Goal: Transaction & Acquisition: Purchase product/service

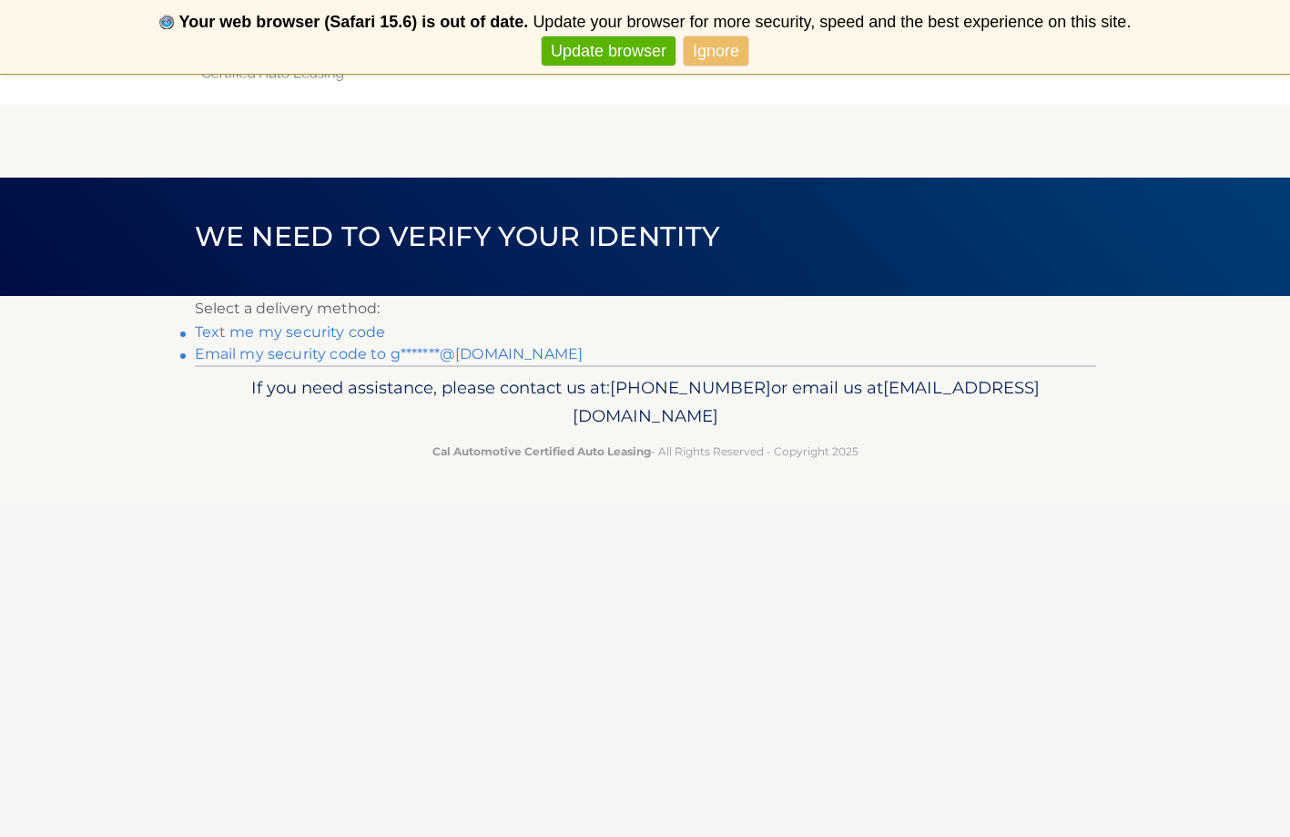
click at [334, 355] on link "Email my security code to g*******@aol.com" at bounding box center [389, 353] width 389 height 17
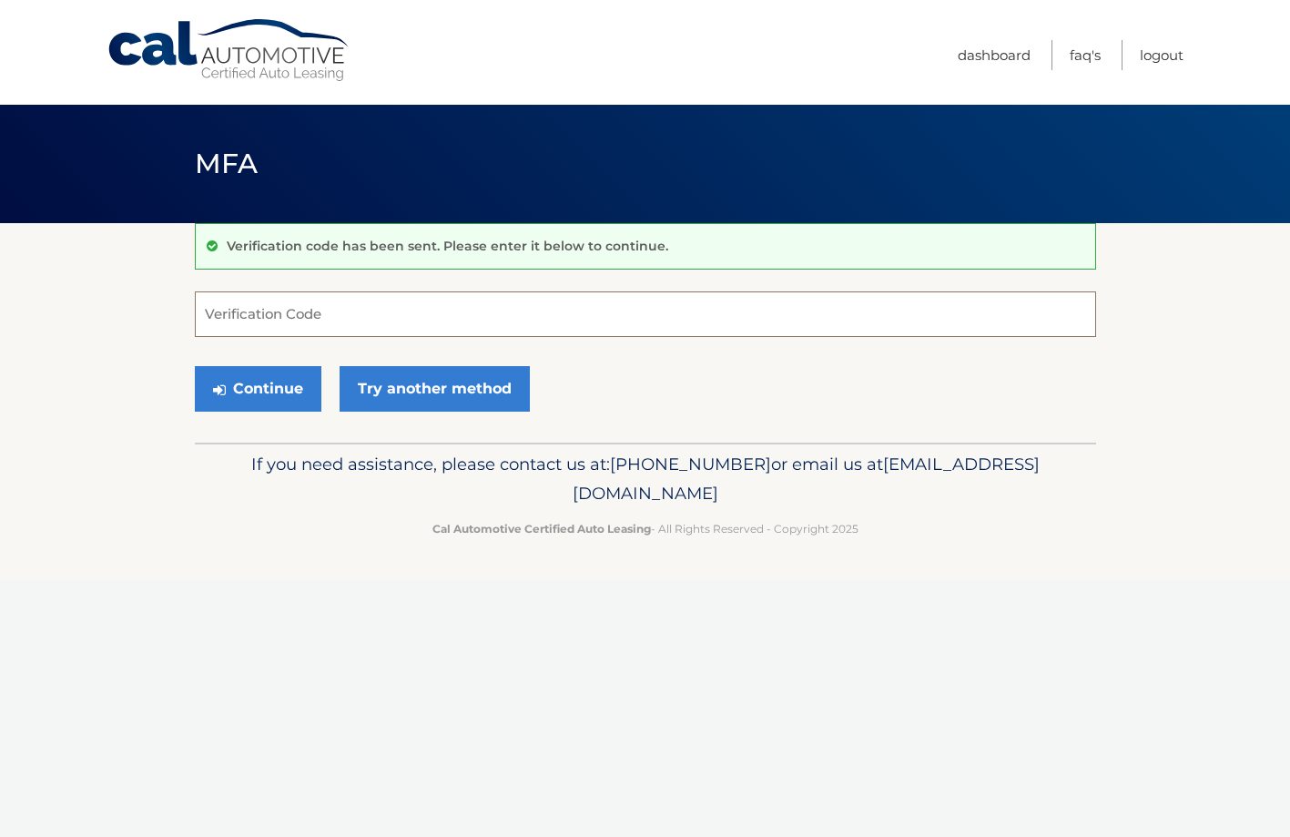
click at [278, 314] on input "Verification Code" at bounding box center [645, 314] width 901 height 46
type input "481352"
click at [244, 385] on button "Continue" at bounding box center [258, 389] width 127 height 46
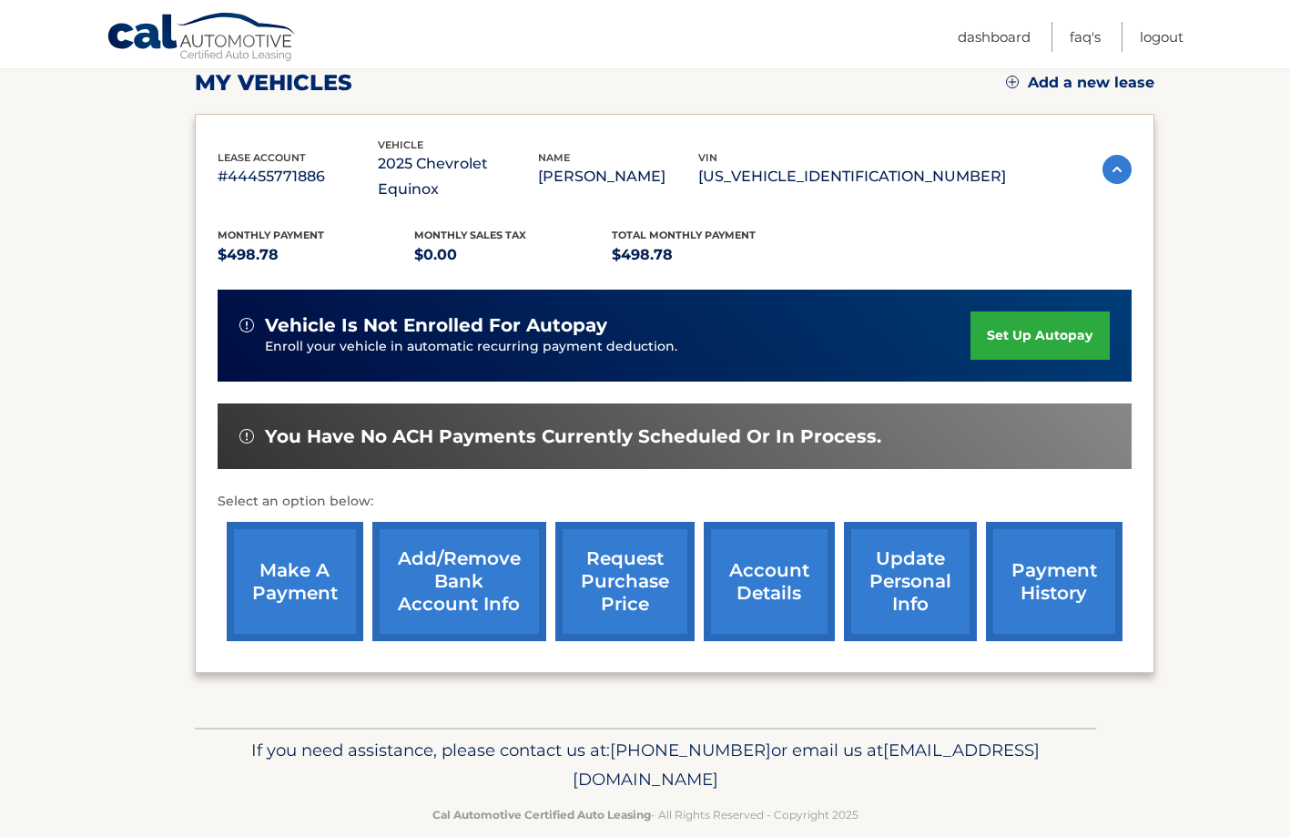
scroll to position [262, 0]
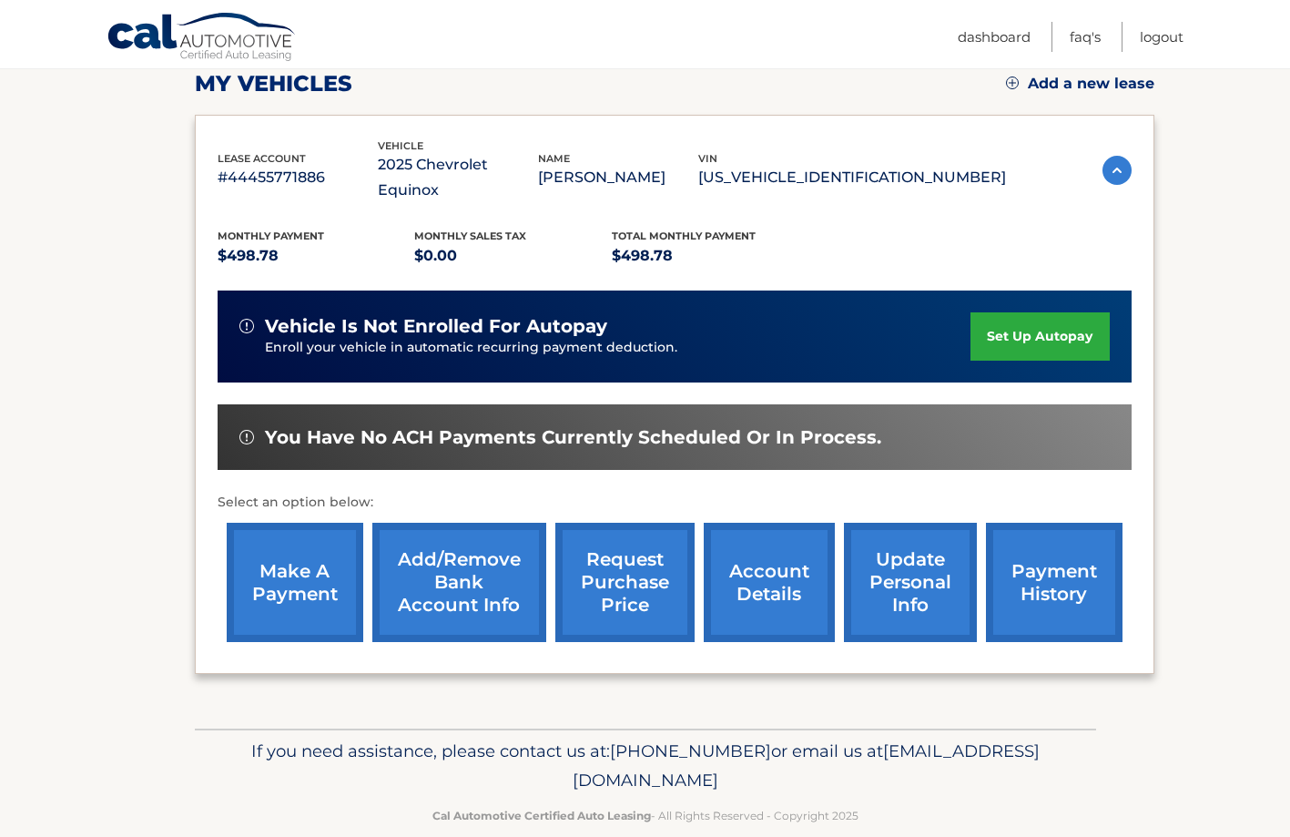
click at [279, 544] on link "make a payment" at bounding box center [295, 581] width 137 height 119
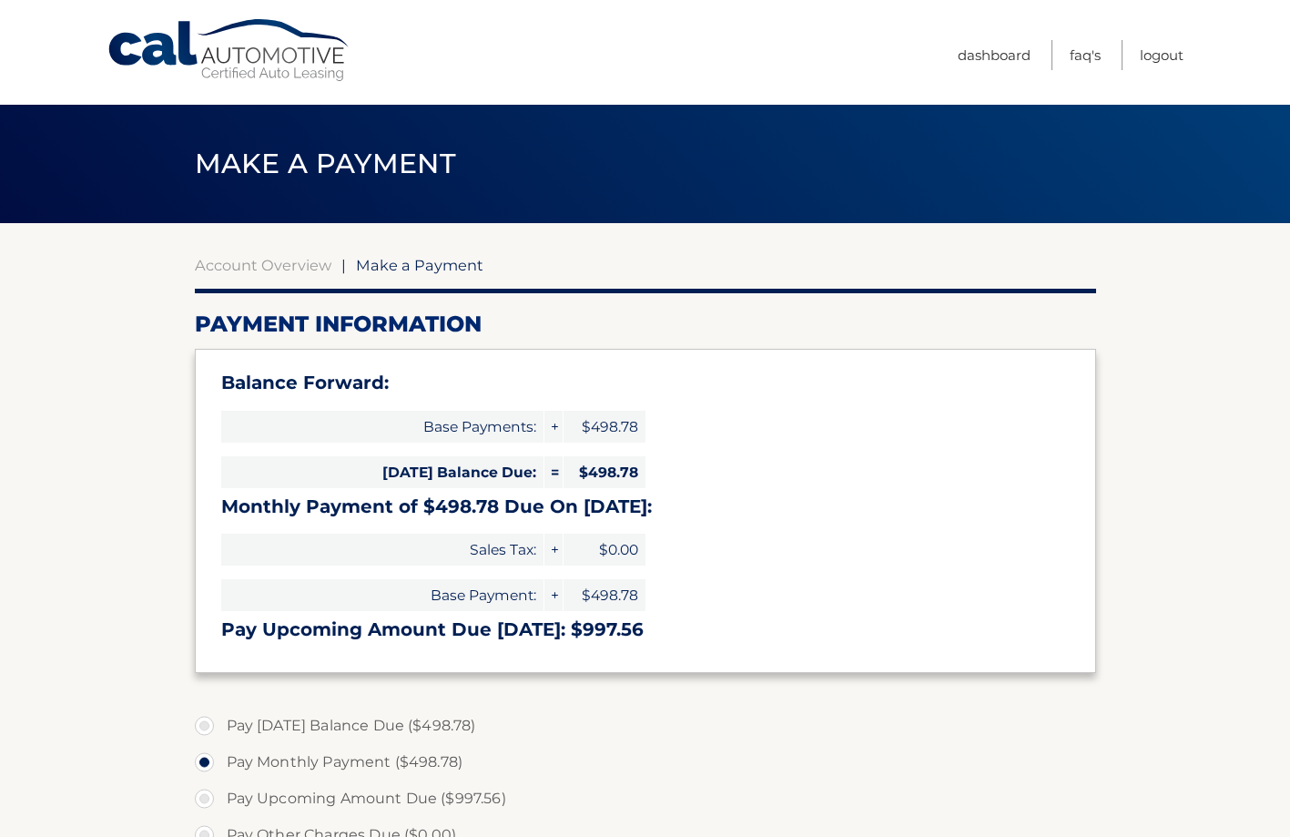
select select "N2IzNzZmNjItZDFlZi00NDFhLTkwZWQtNGRjMDJlZDM5Nzdm"
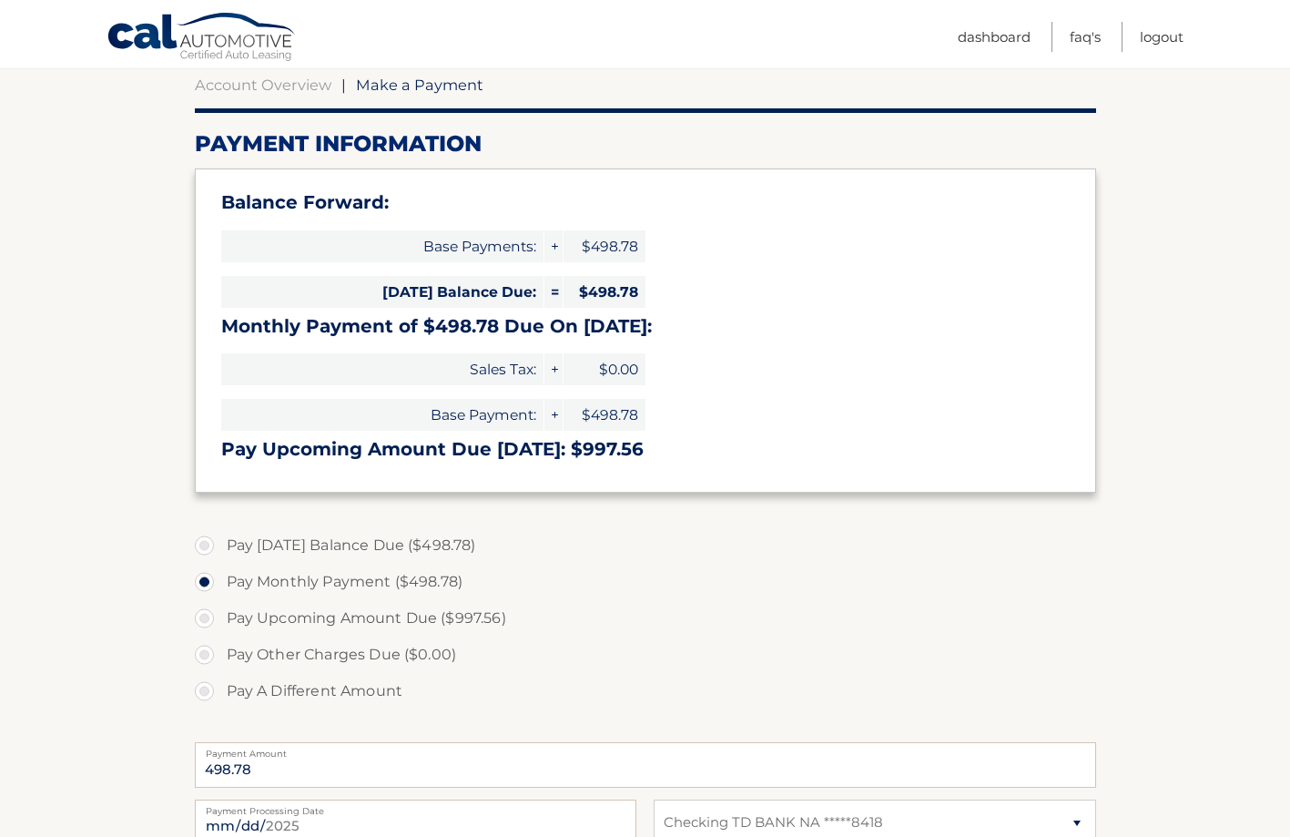
scroll to position [183, 0]
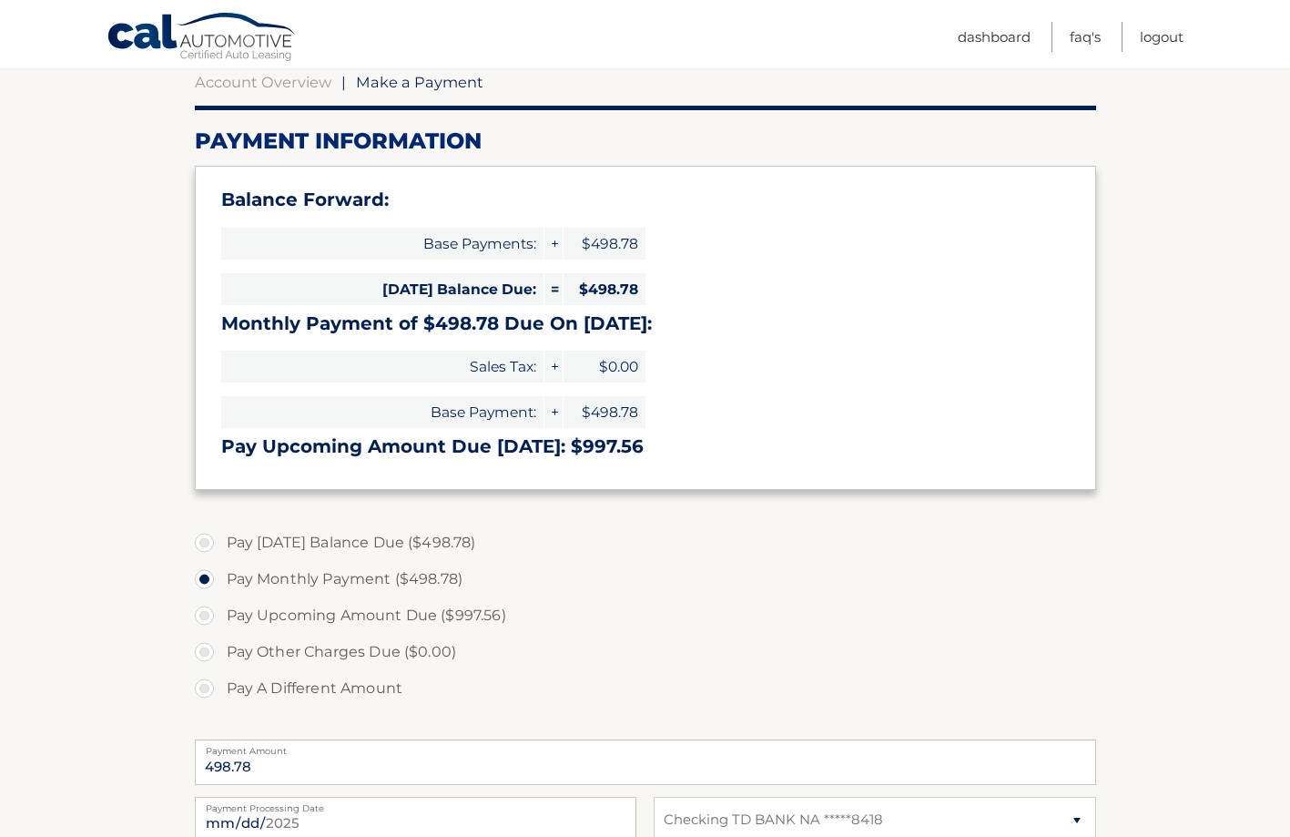
click at [372, 319] on h3 "Monthly Payment of $498.78 Due On Oct 22:" at bounding box center [645, 323] width 848 height 23
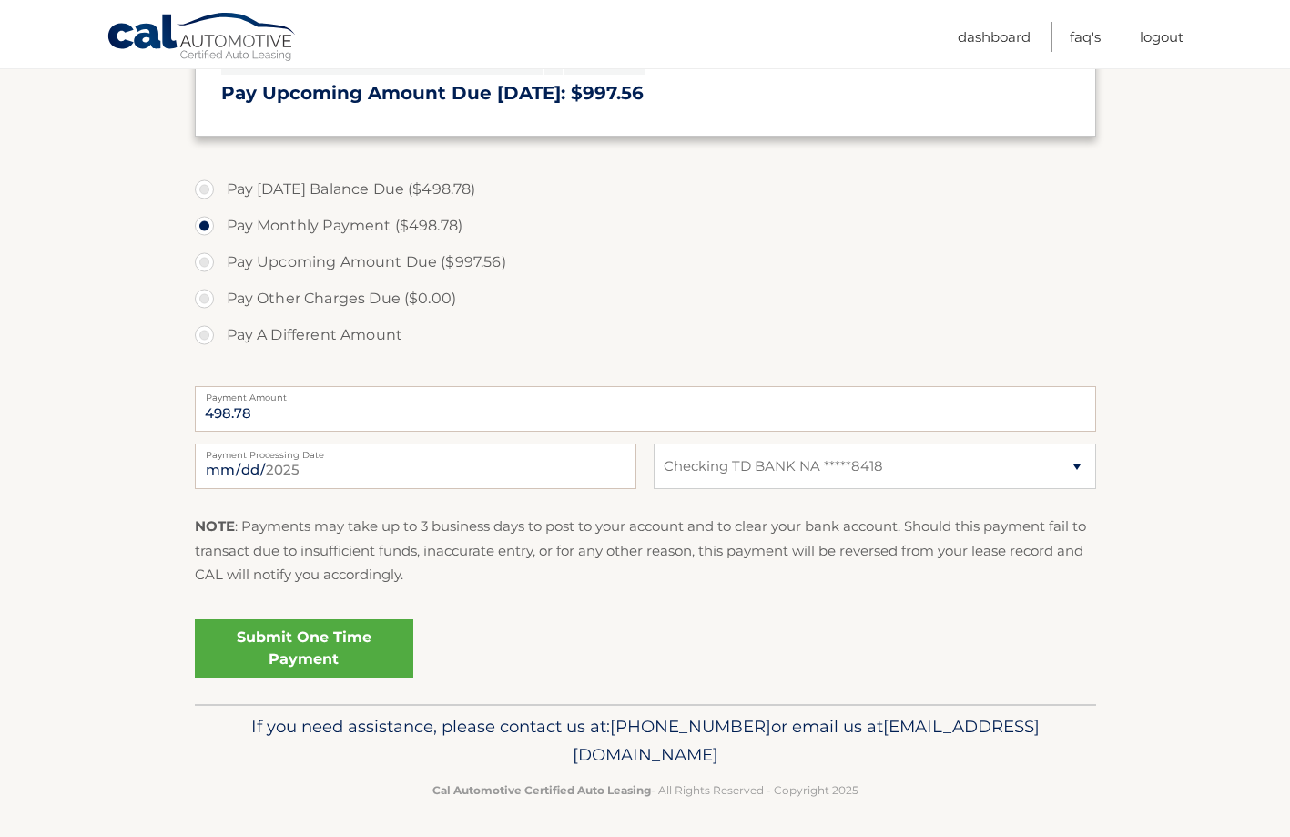
scroll to position [535, 0]
click at [321, 636] on link "Submit One Time Payment" at bounding box center [304, 649] width 218 height 58
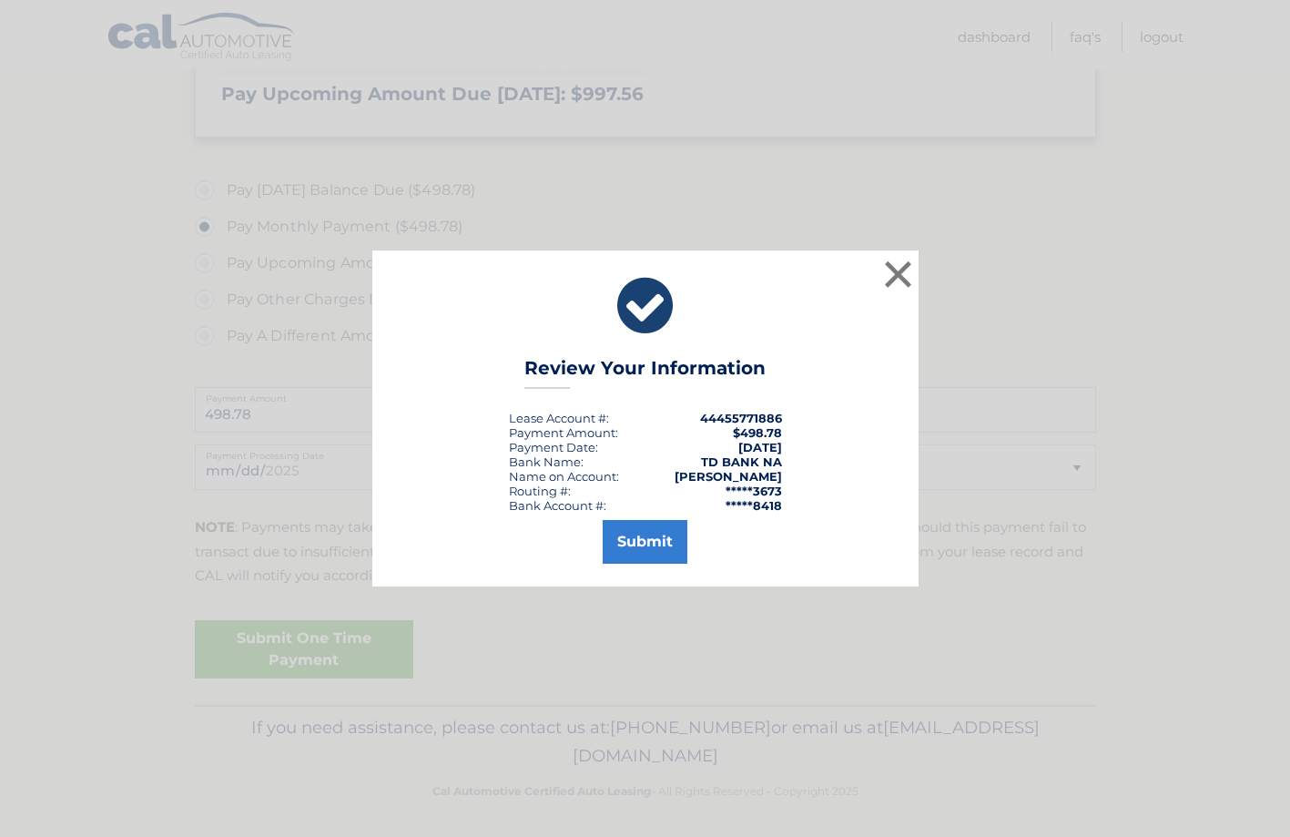
click at [637, 538] on button "Submit" at bounding box center [645, 542] width 85 height 44
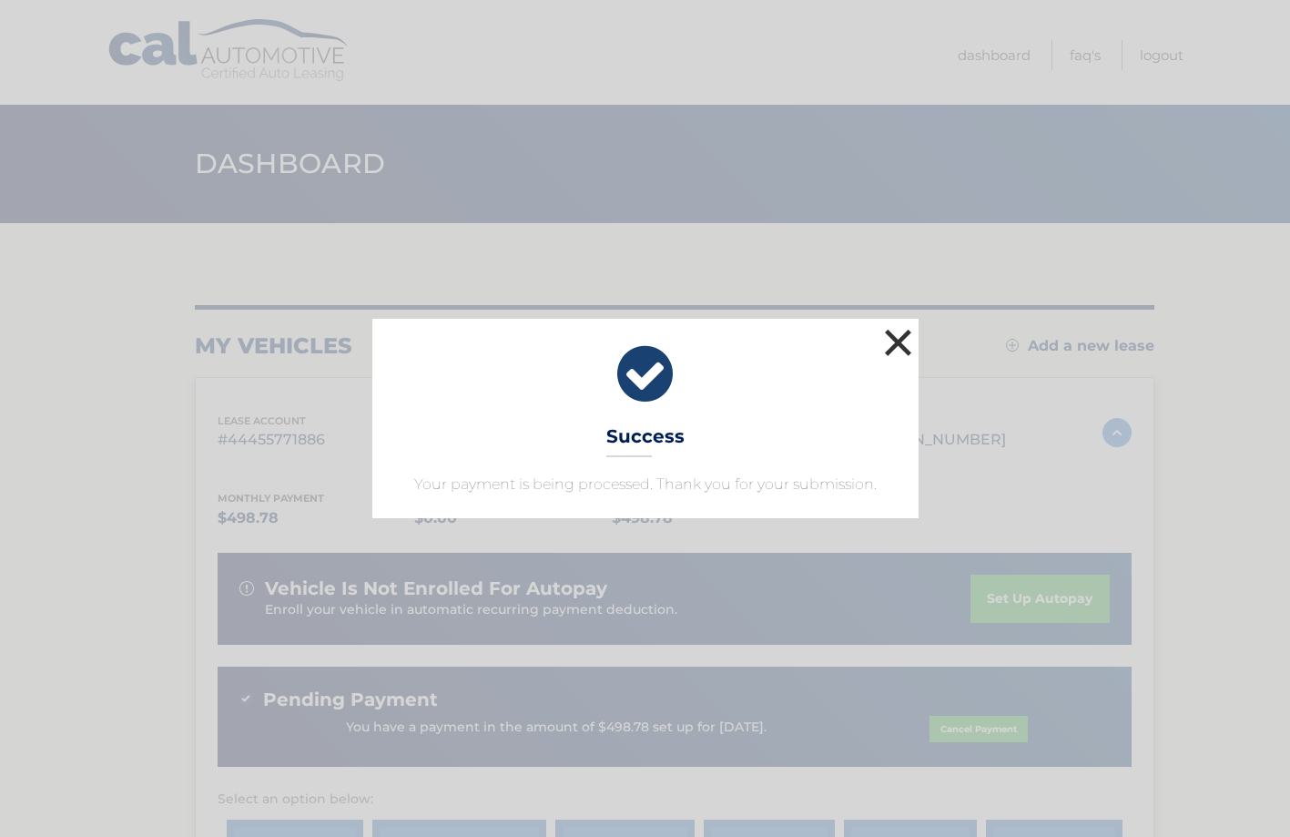
click at [889, 343] on button "×" at bounding box center [898, 342] width 36 height 36
click at [889, 343] on div "my vehicles Add a new lease" at bounding box center [674, 345] width 959 height 27
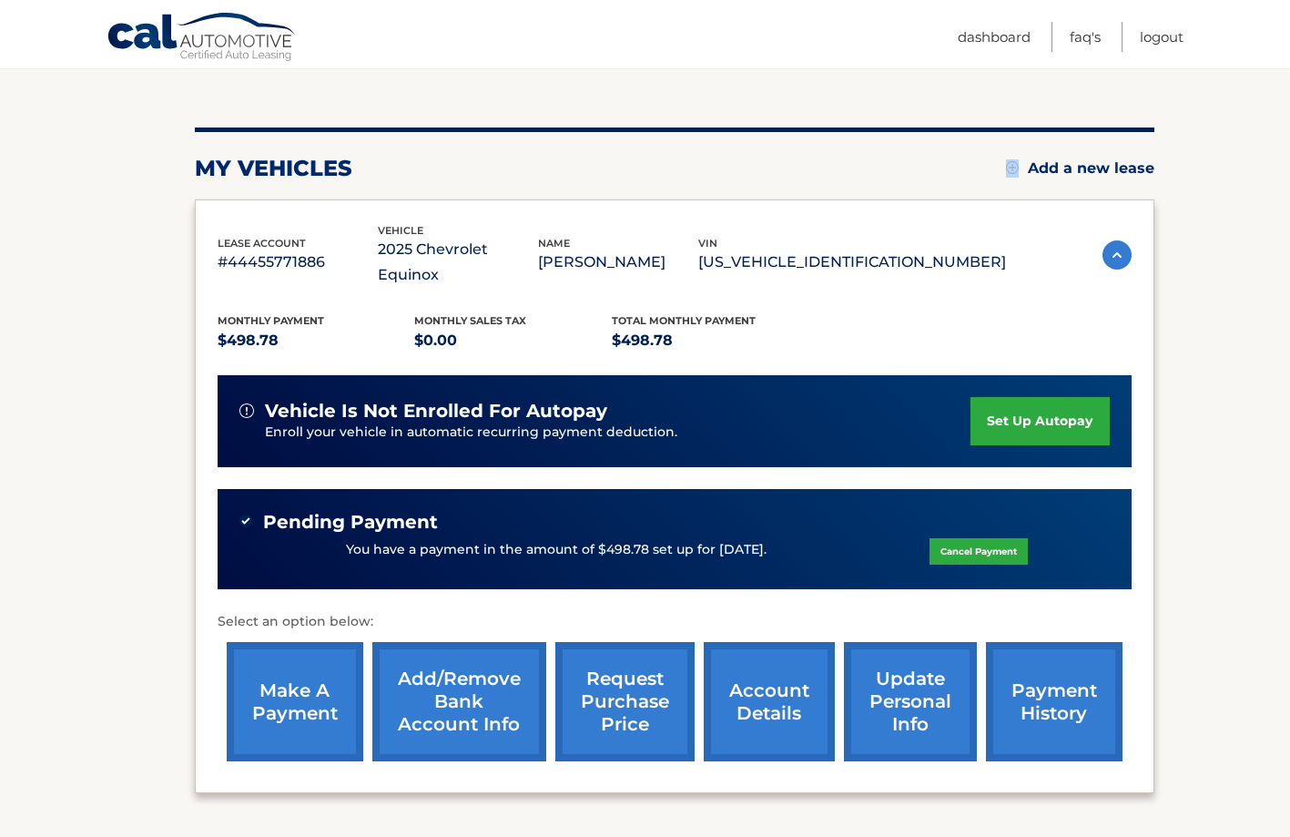
scroll to position [178, 0]
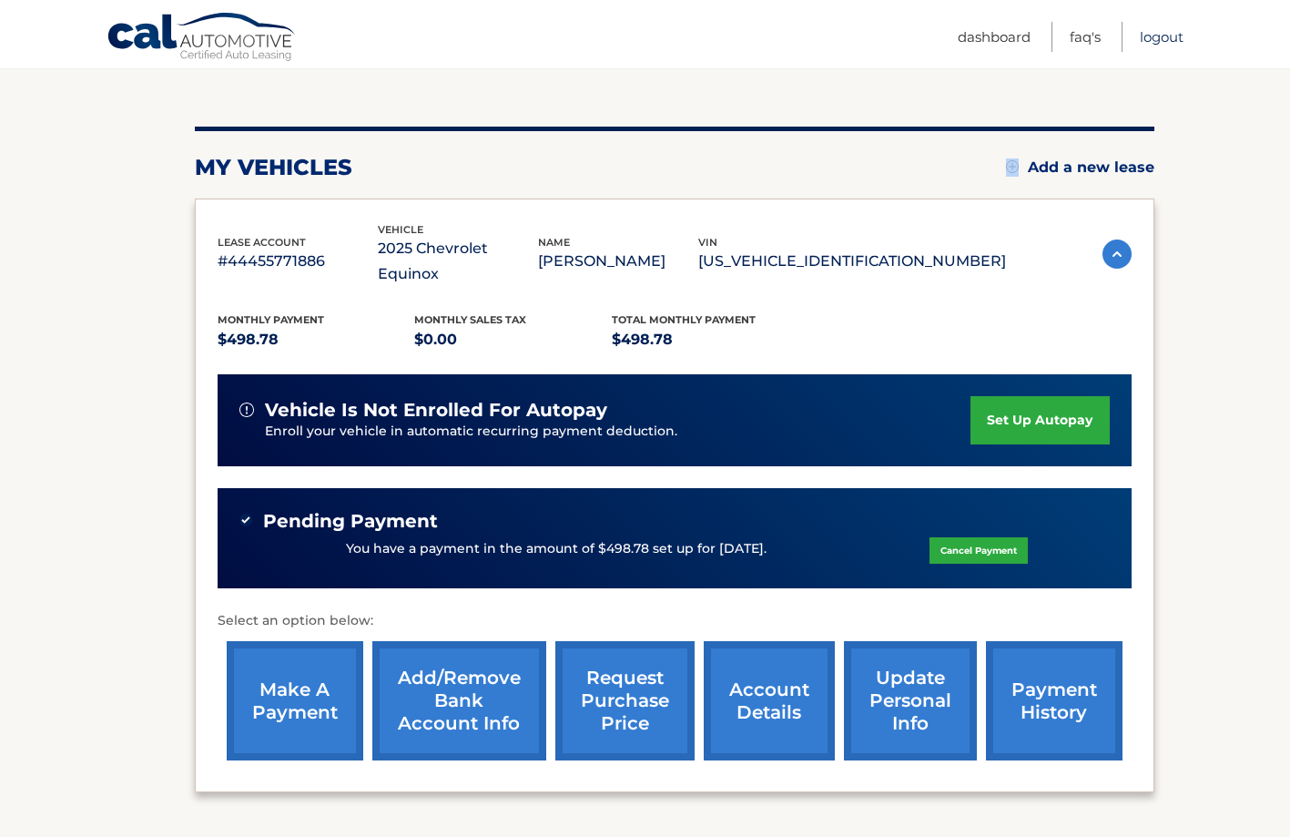
click at [1162, 38] on link "Logout" at bounding box center [1162, 37] width 44 height 30
